Goal: Navigation & Orientation: Find specific page/section

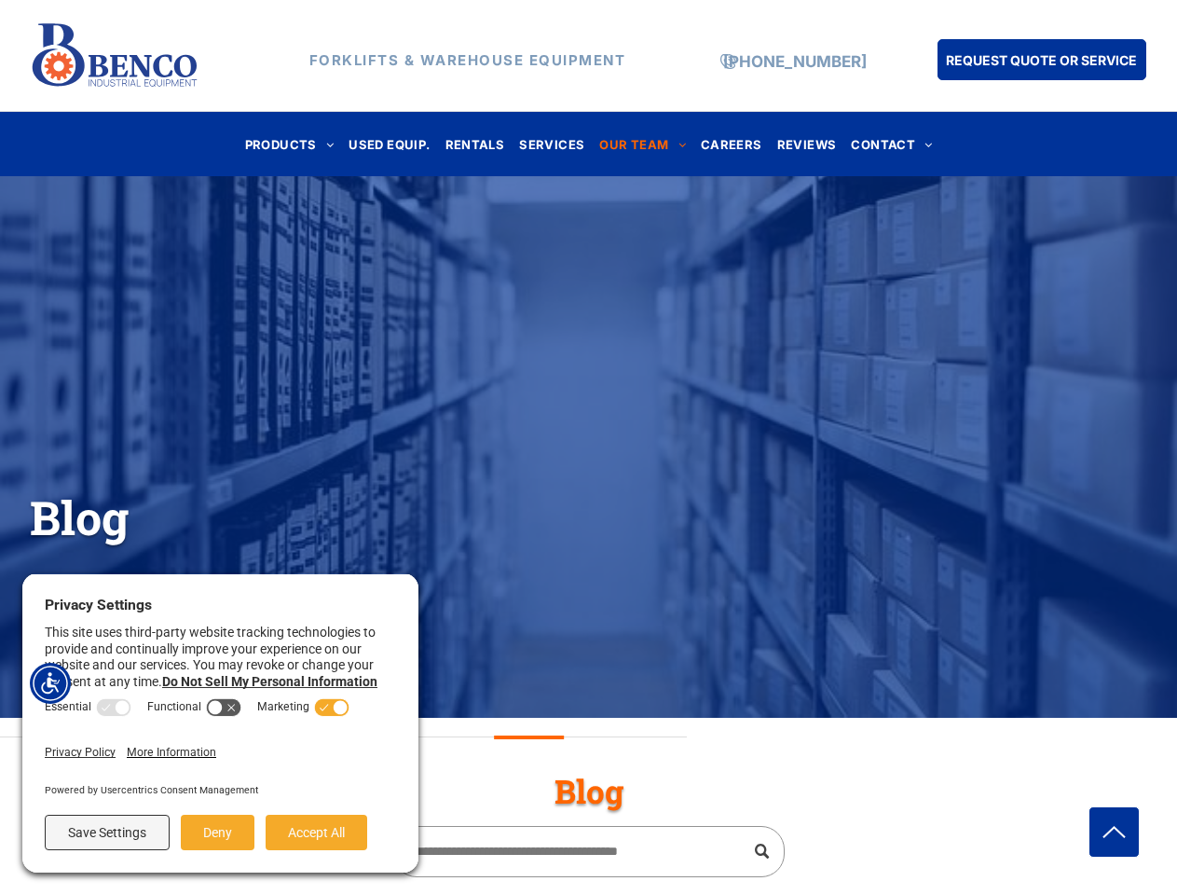
click at [588, 447] on div "Blog" at bounding box center [588, 447] width 1177 height 406
click at [50, 683] on img "Accessibility Menu" at bounding box center [50, 683] width 41 height 41
